Goal: Find specific page/section: Find specific page/section

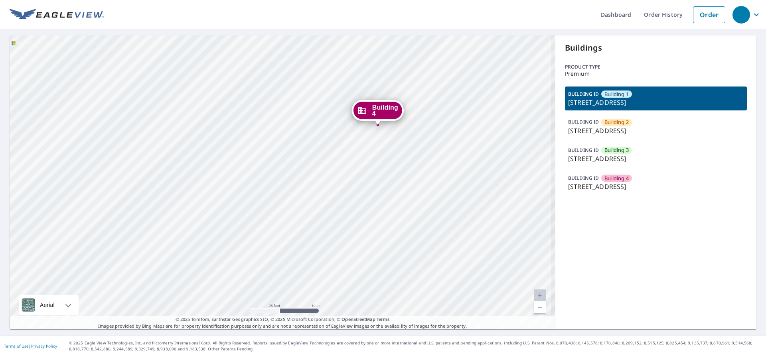
drag, startPoint x: 311, startPoint y: 192, endPoint x: 295, endPoint y: 225, distance: 37.1
click at [296, 225] on div "Building 2 1312 3rd Street East West Fargo, ND 58078 Building 3 1312 3rd Street…" at bounding box center [283, 182] width 546 height 294
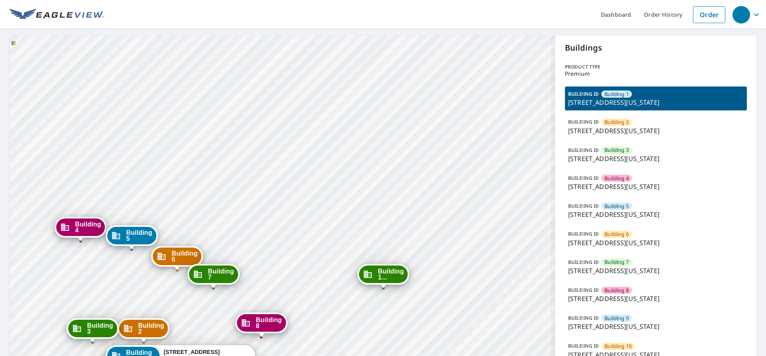
drag, startPoint x: 232, startPoint y: 292, endPoint x: 252, endPoint y: 179, distance: 113.8
click at [252, 179] on div "Building [GEOGRAPHIC_DATA][STREET_ADDRESS][US_STATE] [GEOGRAPHIC_DATA][STREET_A…" at bounding box center [283, 328] width 546 height 586
